Goal: Task Accomplishment & Management: Manage account settings

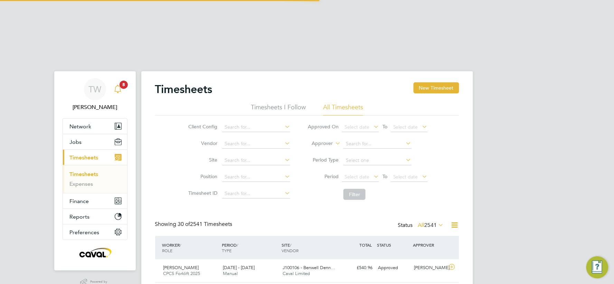
click at [114, 85] on icon "Main navigation" at bounding box center [118, 89] width 8 height 8
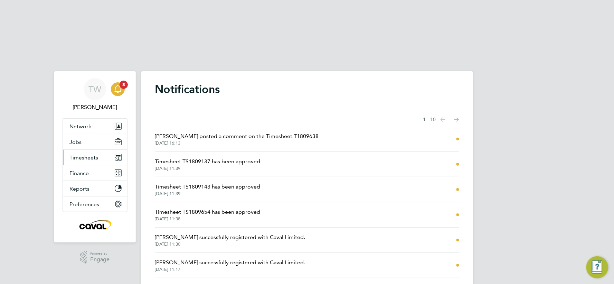
click at [86, 150] on button "Timesheets" at bounding box center [95, 157] width 64 height 15
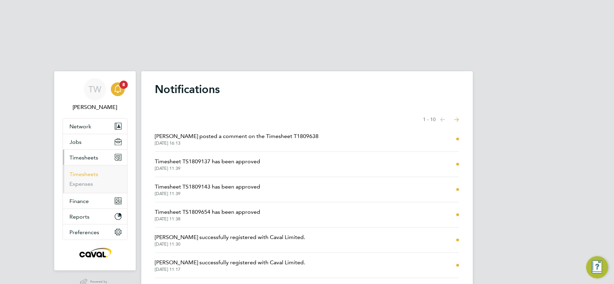
click at [91, 171] on link "Timesheets" at bounding box center [84, 174] width 29 height 7
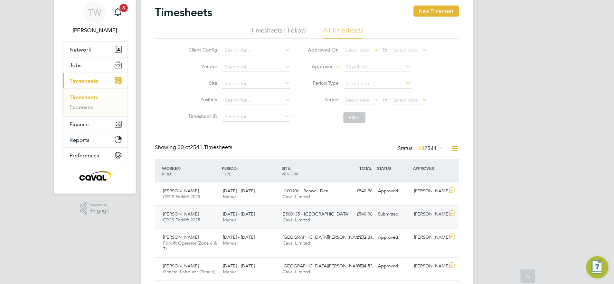
drag, startPoint x: 268, startPoint y: 165, endPoint x: 274, endPoint y: 163, distance: 6.8
click at [271, 208] on div "16 - 22 Aug 2025 Manual" at bounding box center [250, 216] width 60 height 17
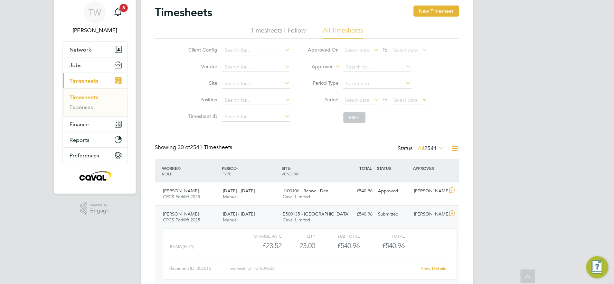
click at [428, 263] on div "View Details" at bounding box center [434, 268] width 34 height 11
click at [430, 265] on link "View Details" at bounding box center [433, 268] width 25 height 6
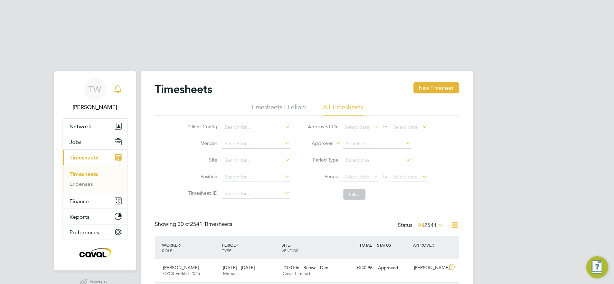
click at [116, 85] on icon "Main navigation" at bounding box center [118, 89] width 8 height 8
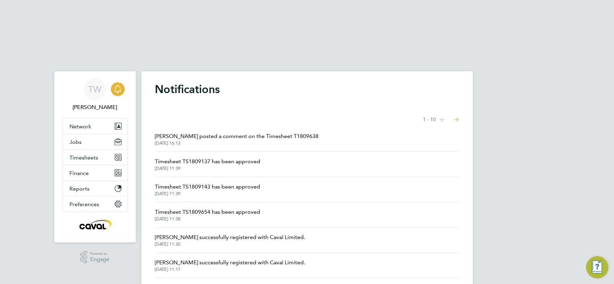
click at [207, 132] on span "Gary Tansey posted a comment on the Timesheet T1809638" at bounding box center [237, 136] width 164 height 8
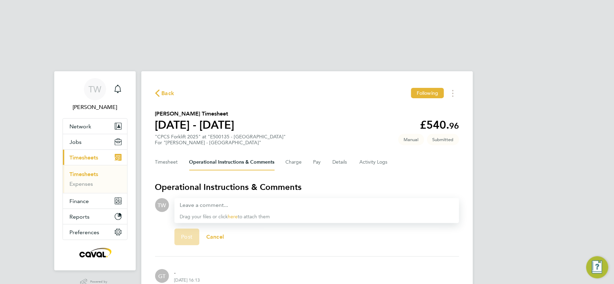
click at [547, 142] on div "TW Tim Wells Notifications Applications: Network Team Members Businesses Sites …" at bounding box center [307, 187] width 614 height 270
click at [160, 154] on button "Timesheet" at bounding box center [166, 162] width 23 height 17
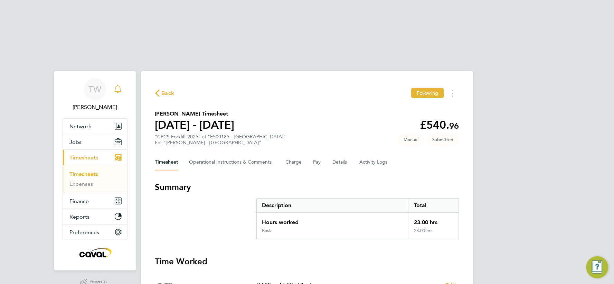
click at [117, 85] on icon "Main navigation" at bounding box center [118, 89] width 8 height 8
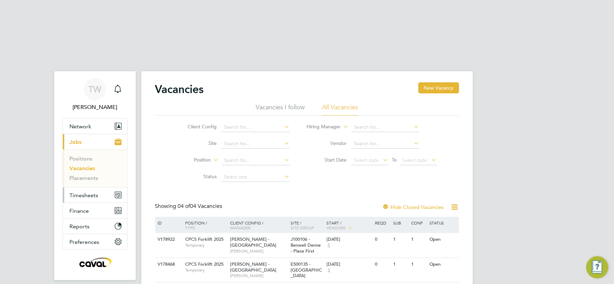
click at [91, 187] on button "Timesheets" at bounding box center [95, 194] width 64 height 15
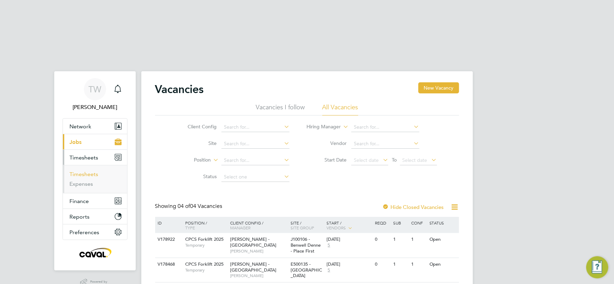
click at [86, 171] on link "Timesheets" at bounding box center [84, 174] width 29 height 7
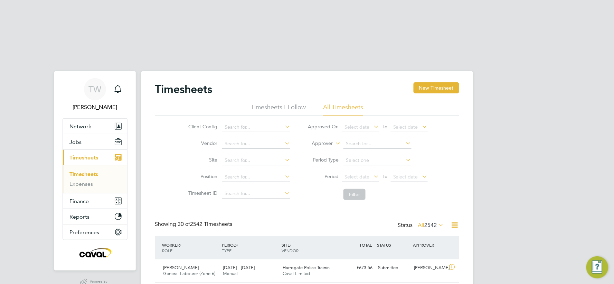
click at [75, 171] on link "Timesheets" at bounding box center [84, 174] width 29 height 7
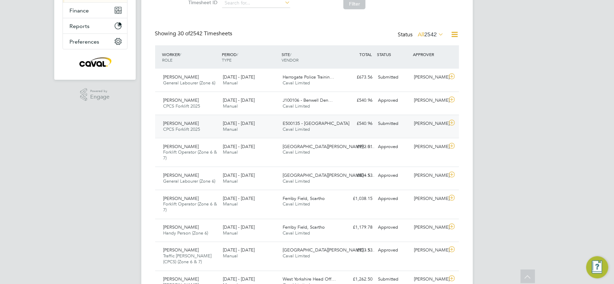
scroll to position [153, 0]
